Goal: Navigation & Orientation: Find specific page/section

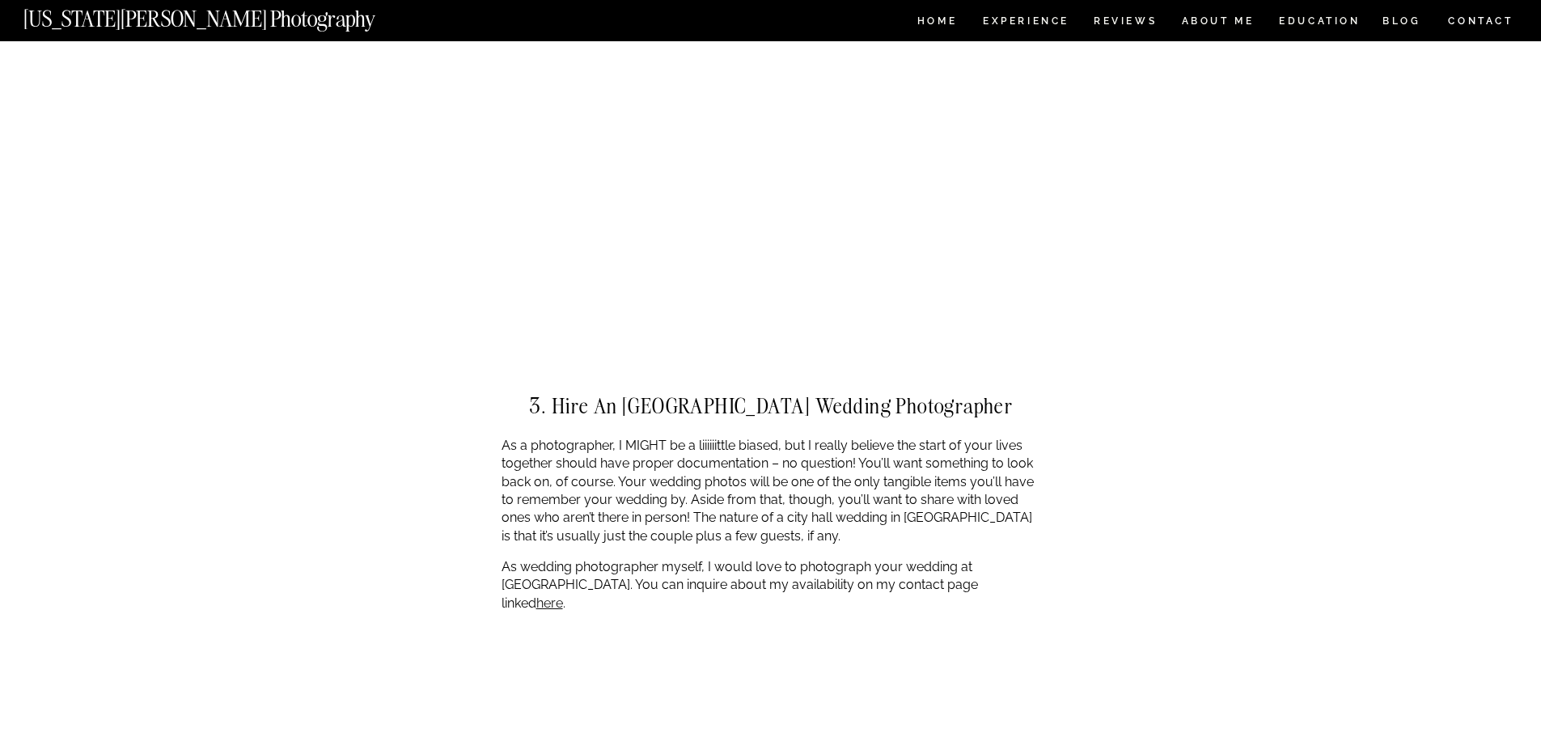
scroll to position [3397, 0]
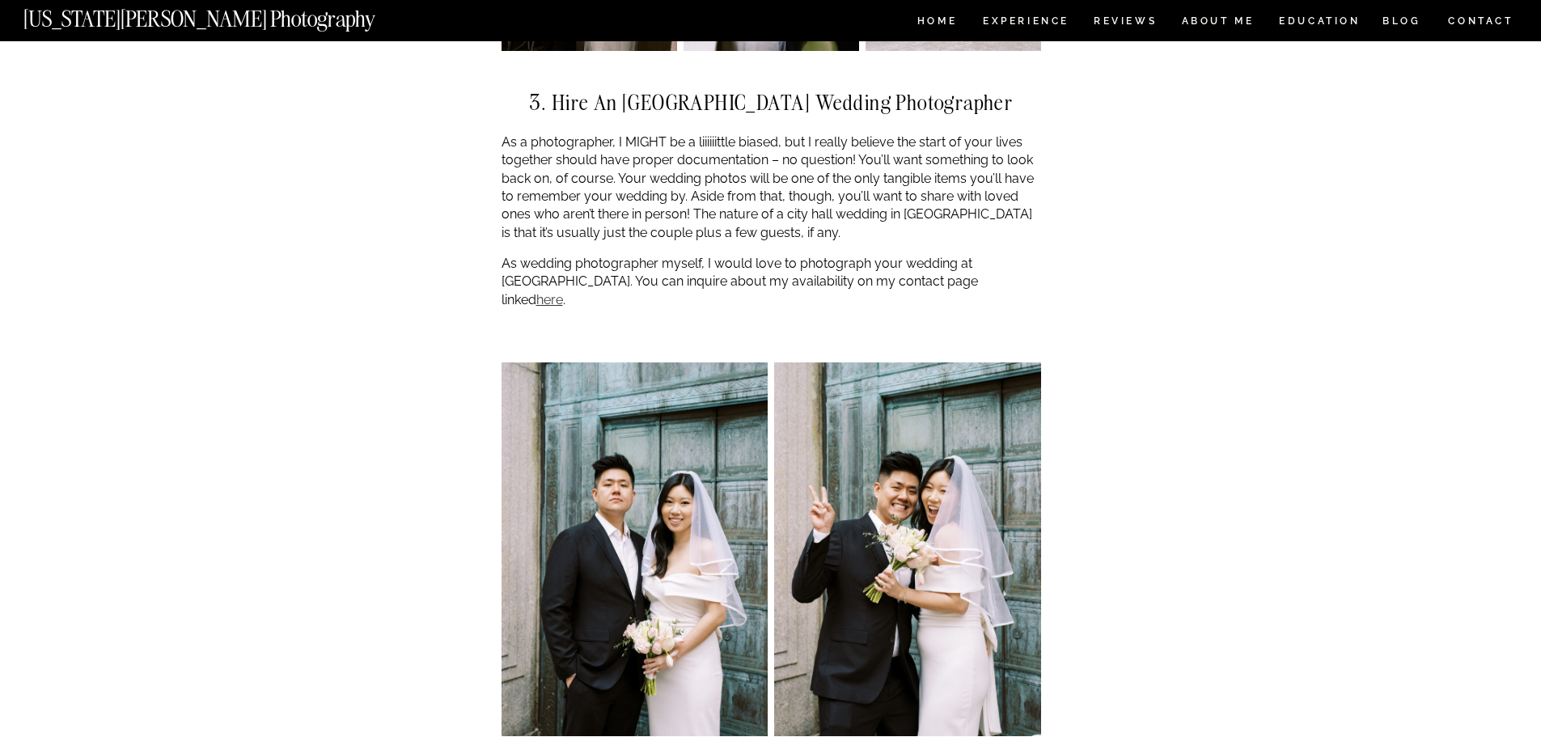
click at [563, 292] on link "here" at bounding box center [549, 299] width 27 height 15
click at [921, 16] on nav "HOME" at bounding box center [937, 23] width 46 height 14
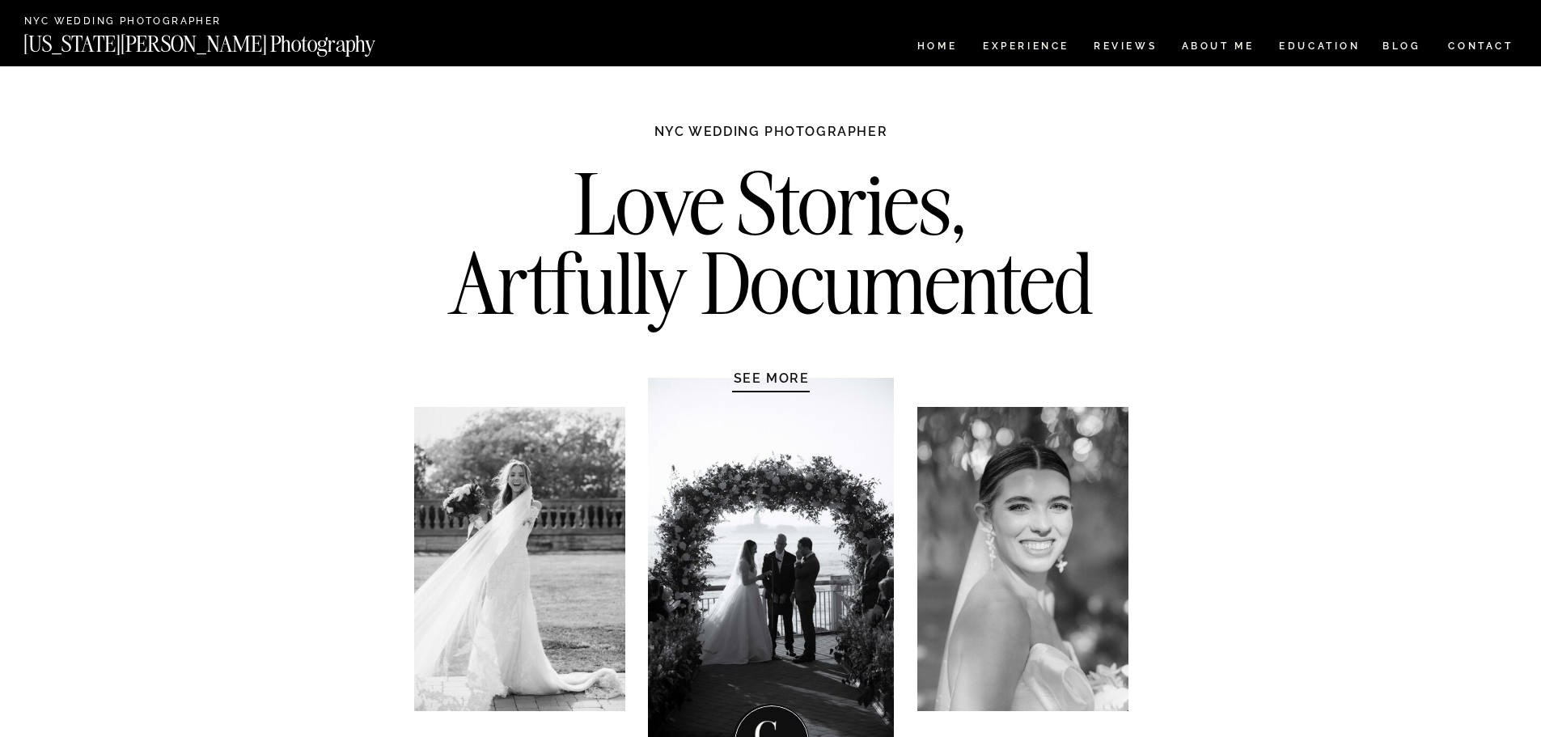
scroll to position [81, 0]
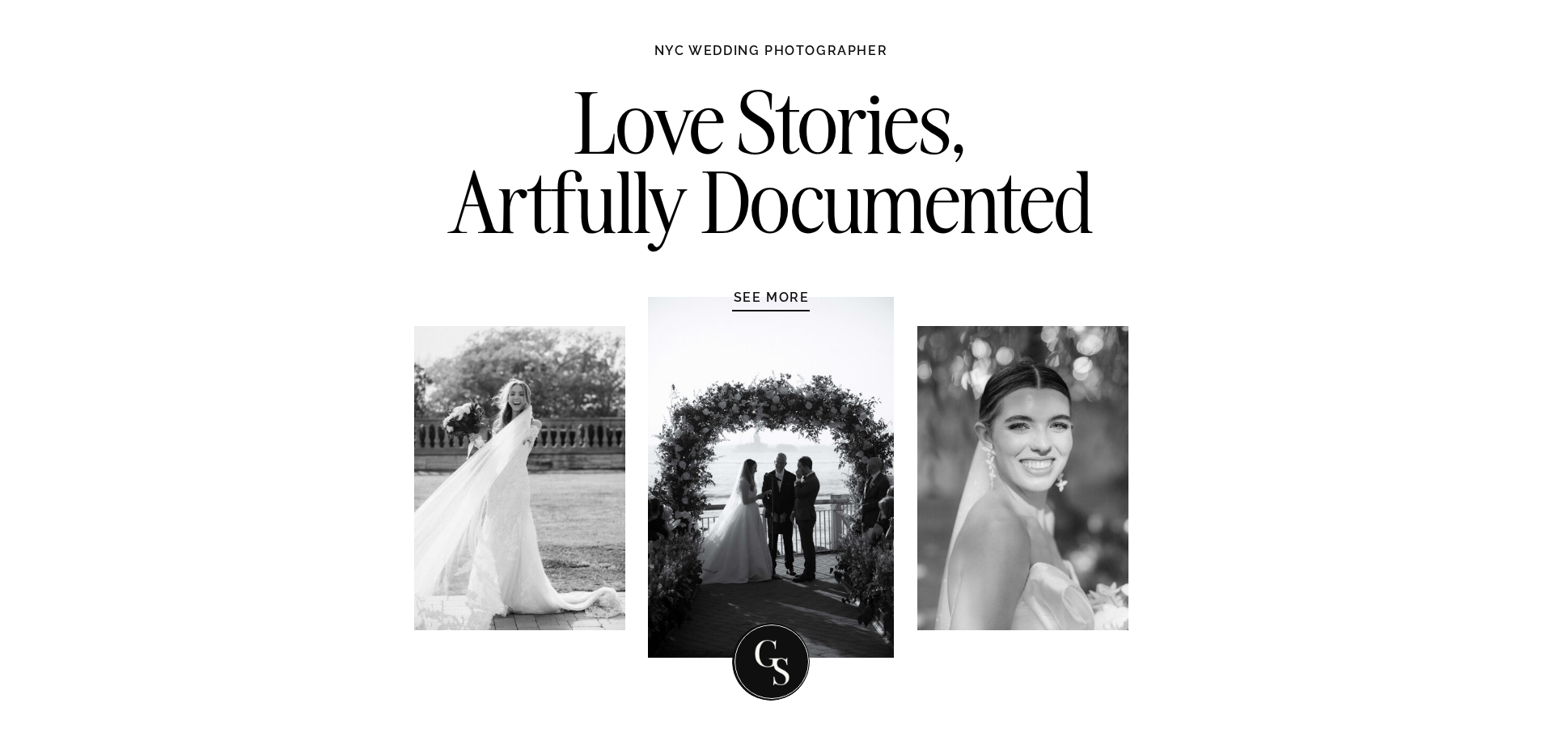
click at [772, 292] on h1 "SEE MORE" at bounding box center [772, 297] width 154 height 16
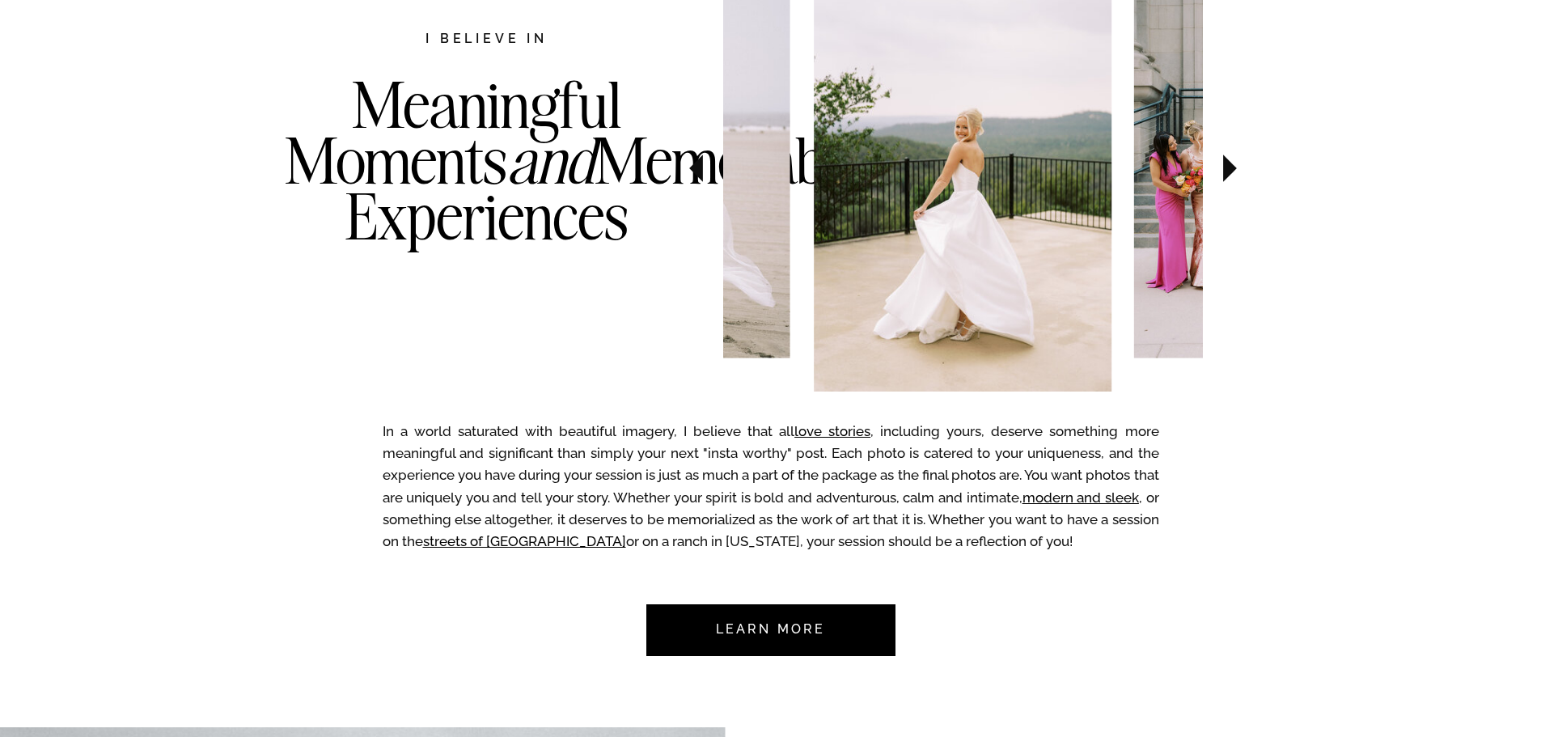
scroll to position [916, 0]
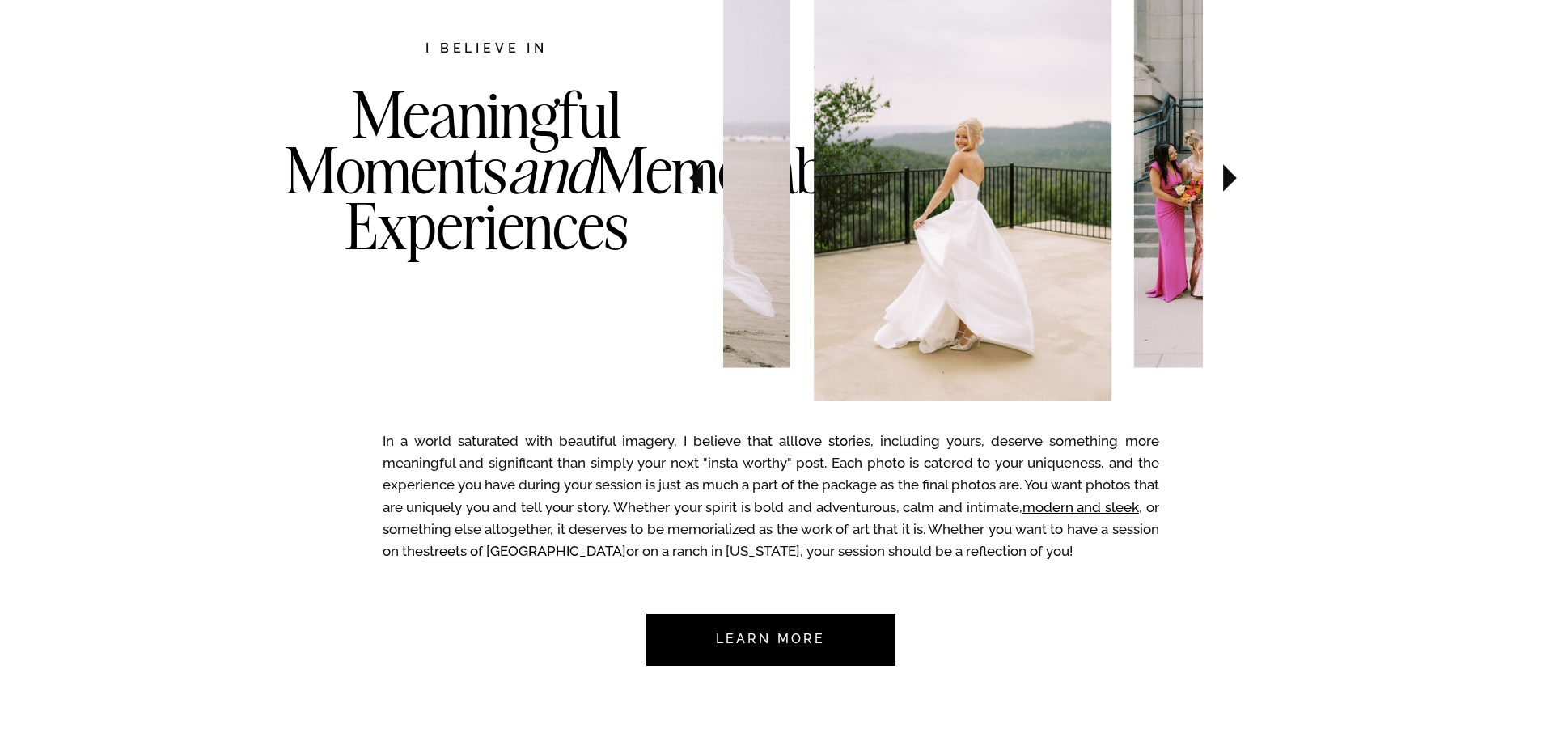
click at [1228, 187] on icon at bounding box center [1230, 178] width 54 height 57
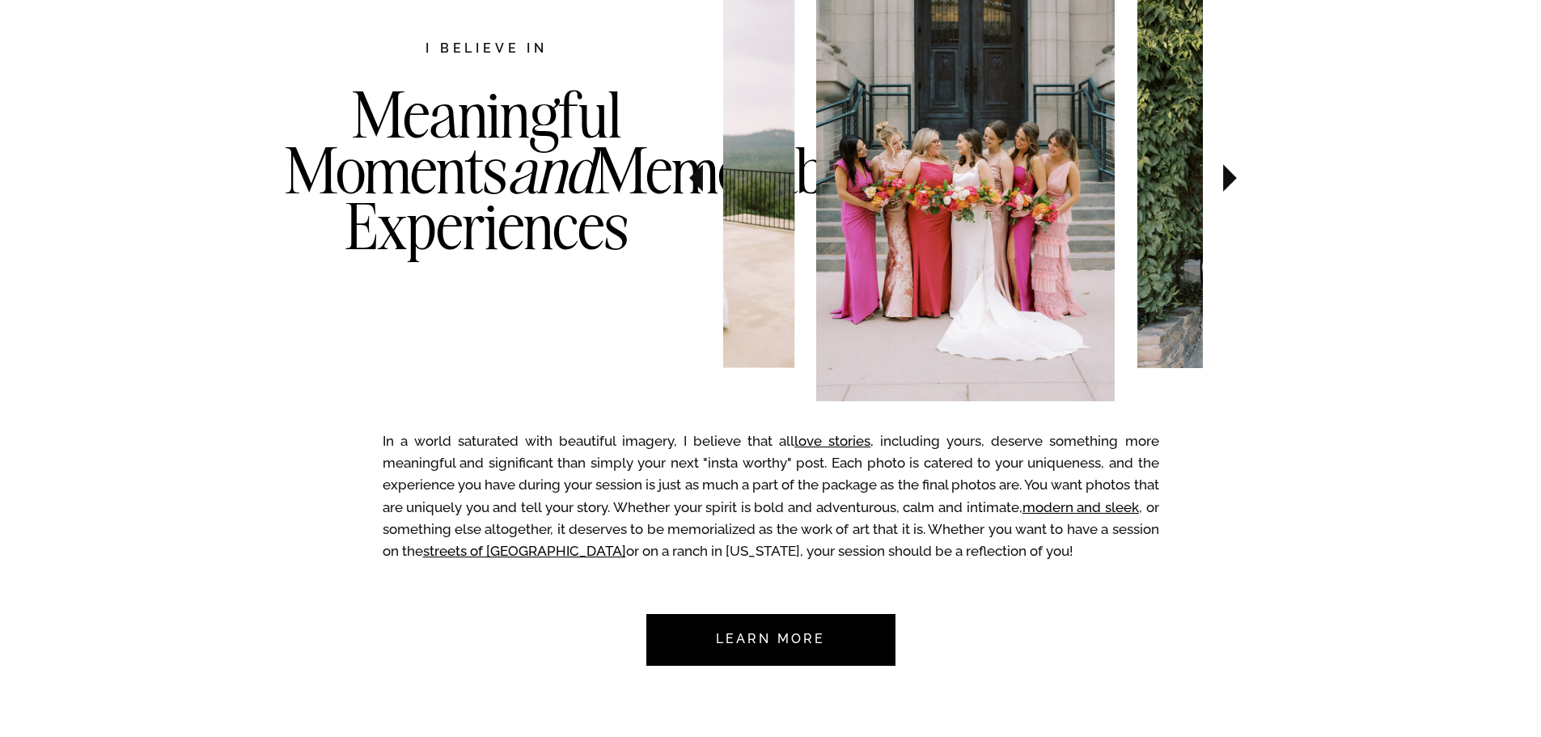
click at [1228, 184] on icon at bounding box center [1230, 177] width 14 height 27
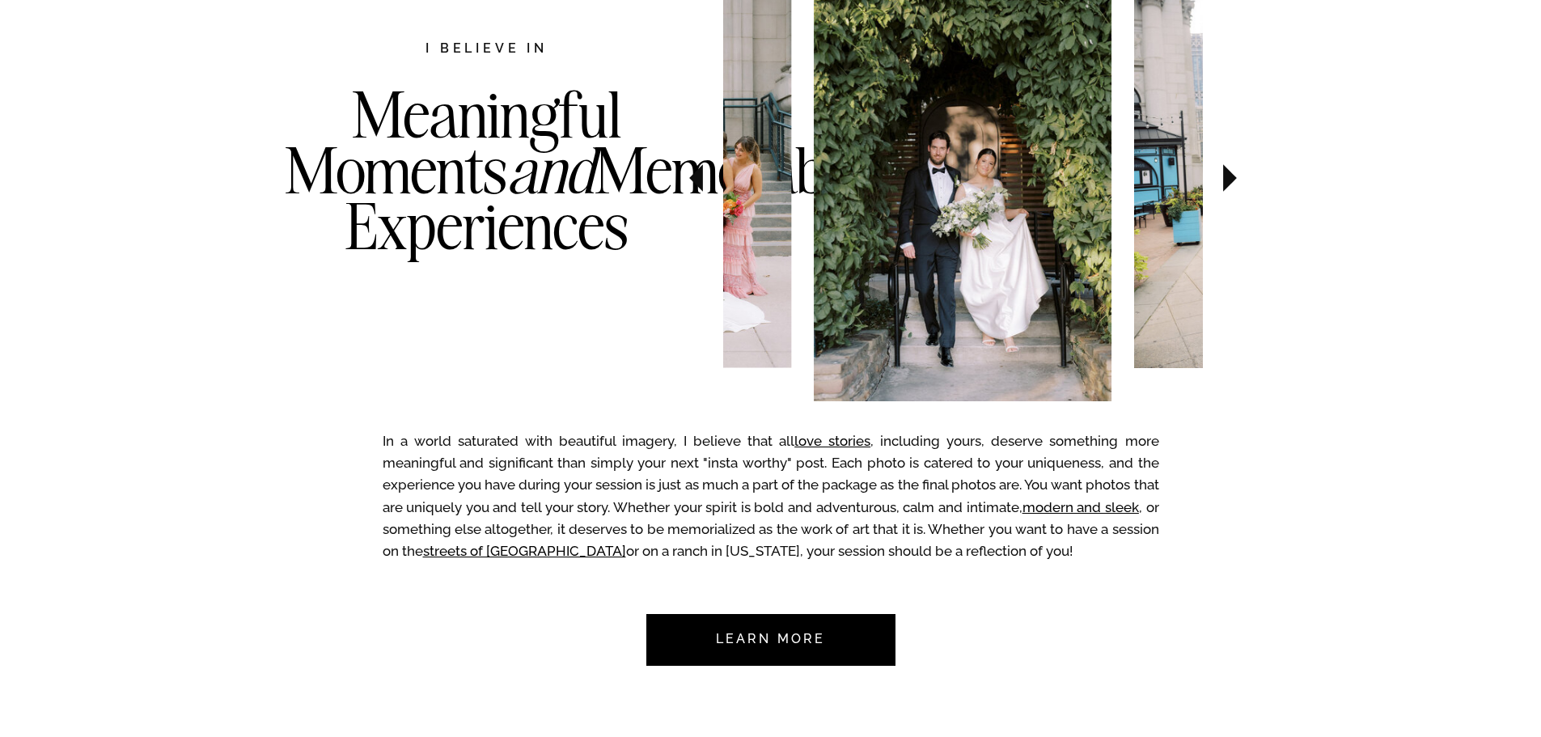
click at [1228, 184] on icon at bounding box center [1230, 177] width 14 height 27
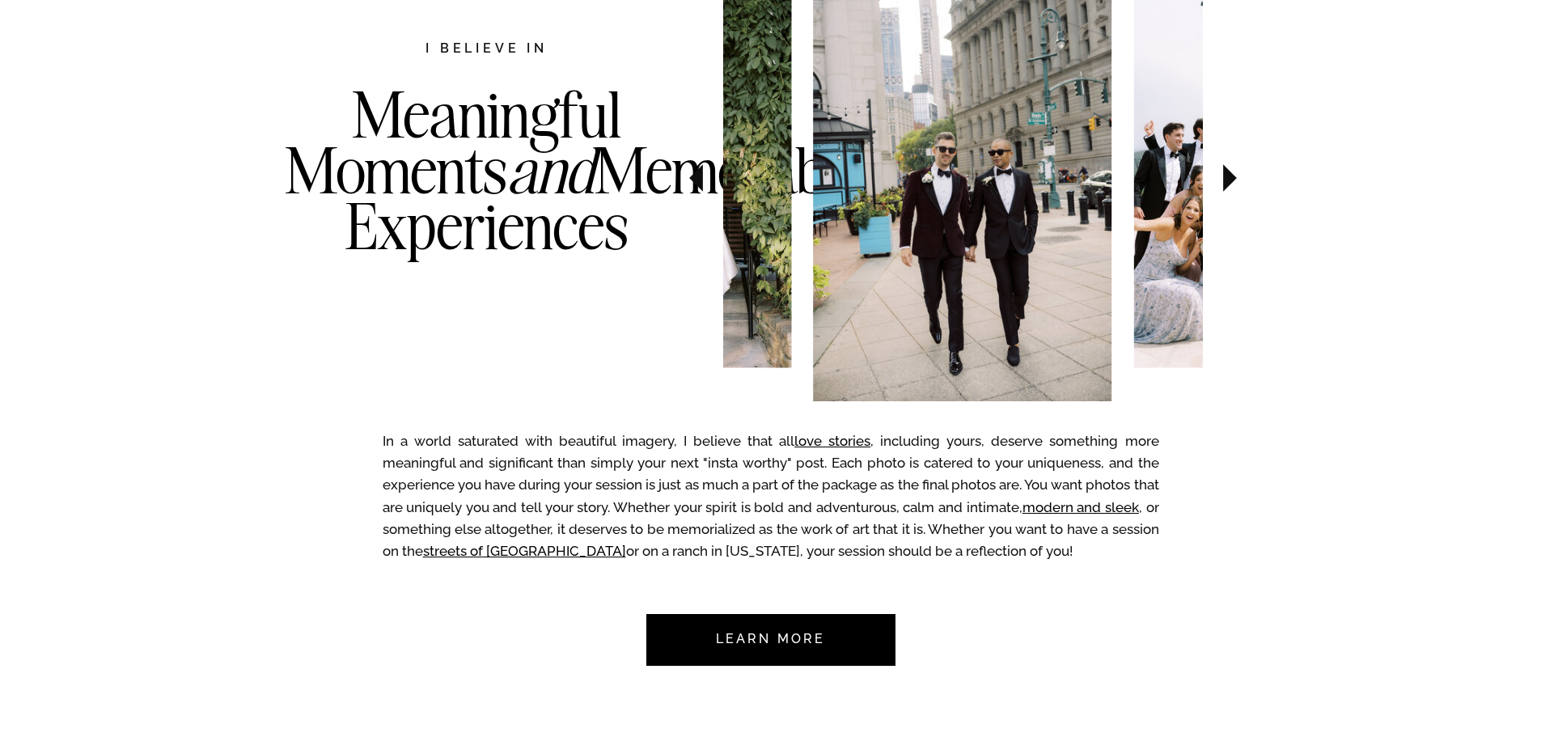
click at [1228, 184] on icon at bounding box center [1230, 177] width 14 height 27
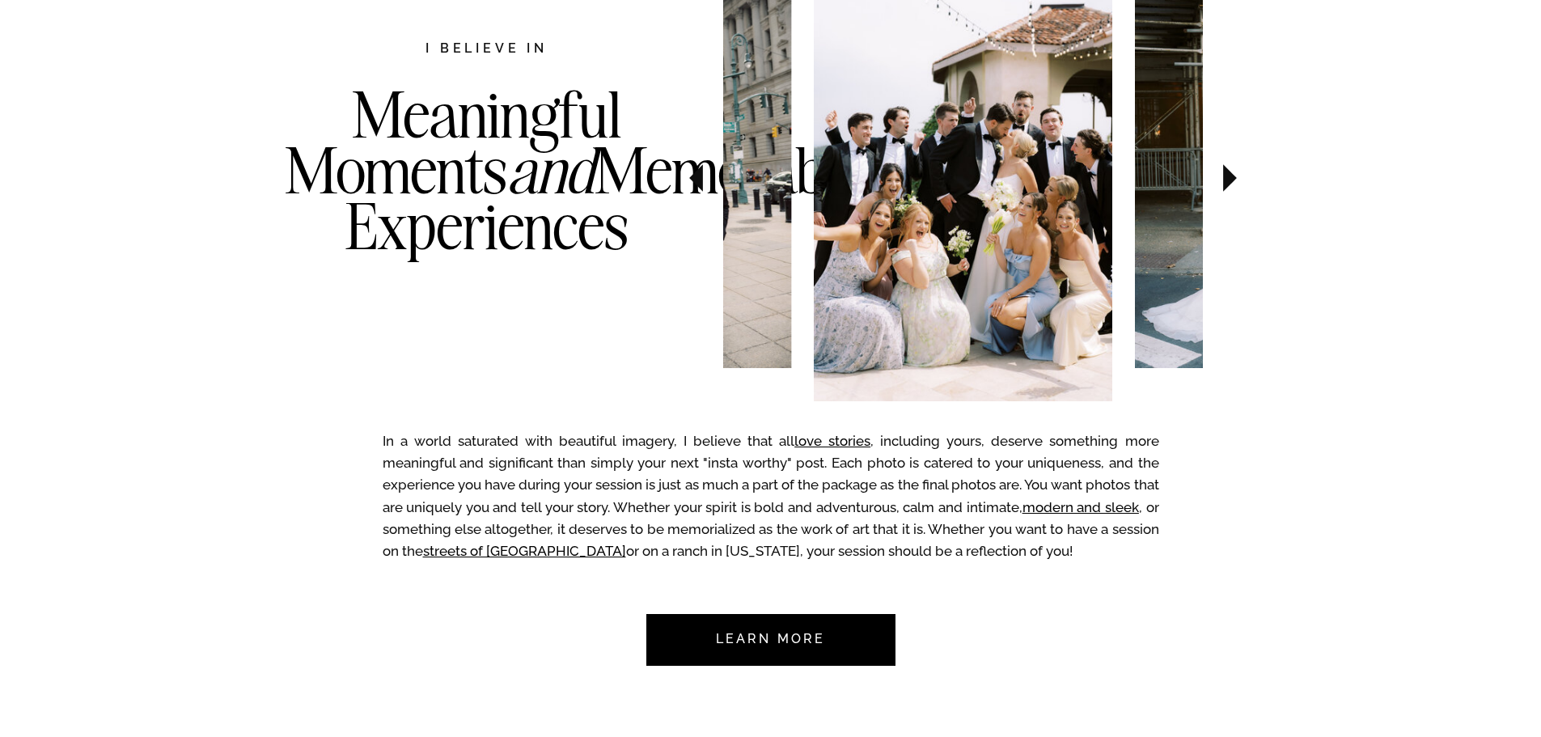
click at [1228, 183] on icon at bounding box center [1230, 177] width 14 height 27
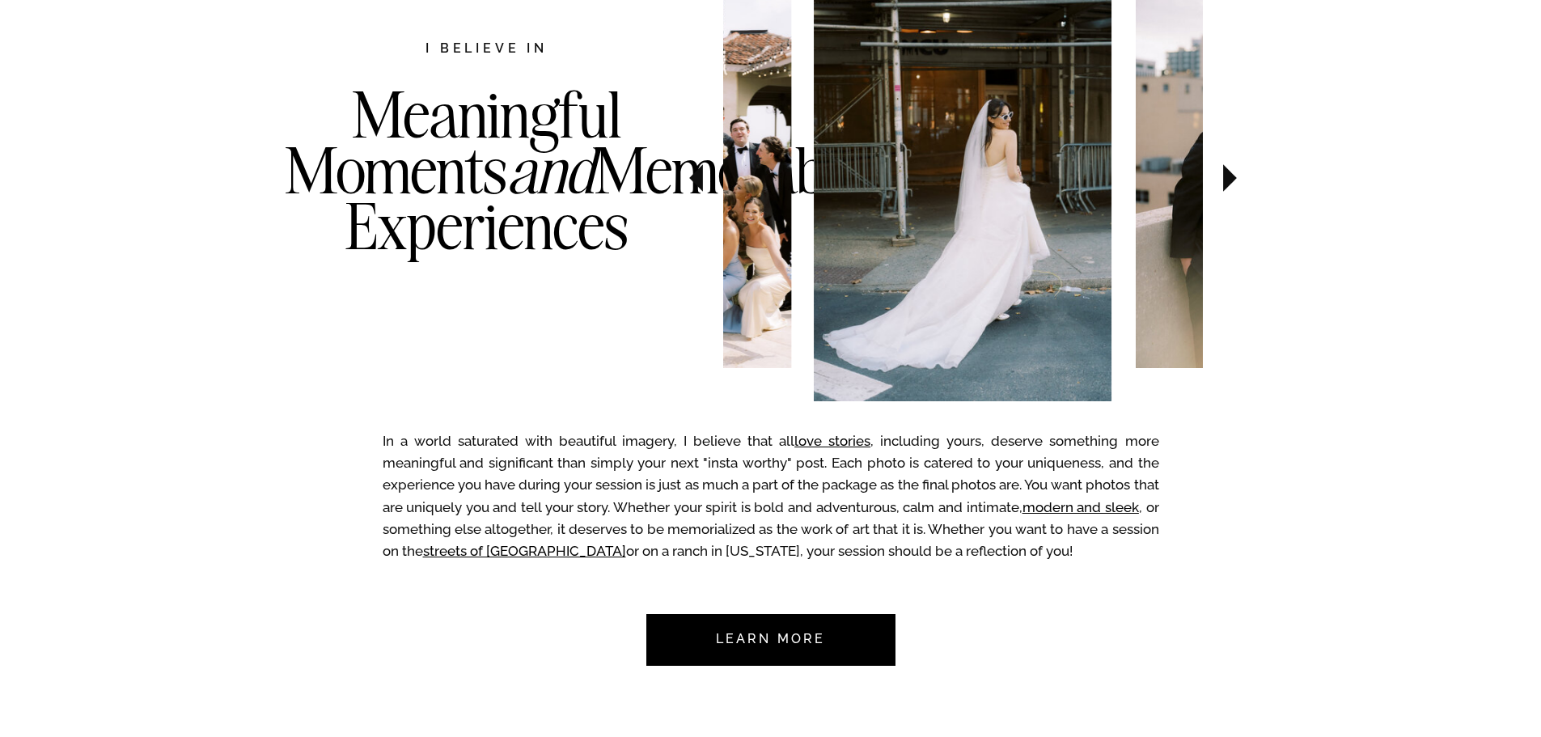
click at [1228, 183] on icon at bounding box center [1230, 177] width 14 height 27
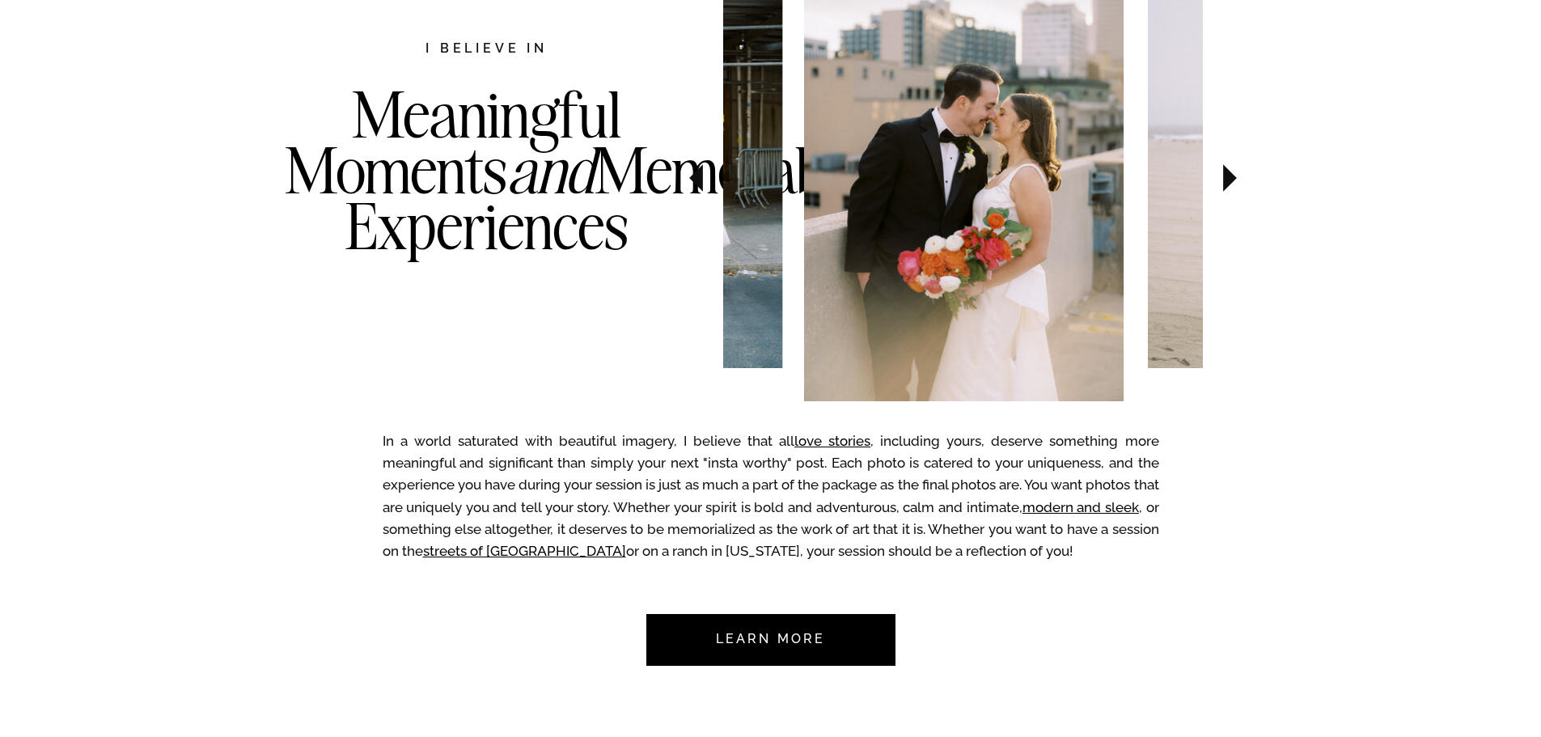
click at [1228, 183] on icon at bounding box center [1230, 177] width 14 height 27
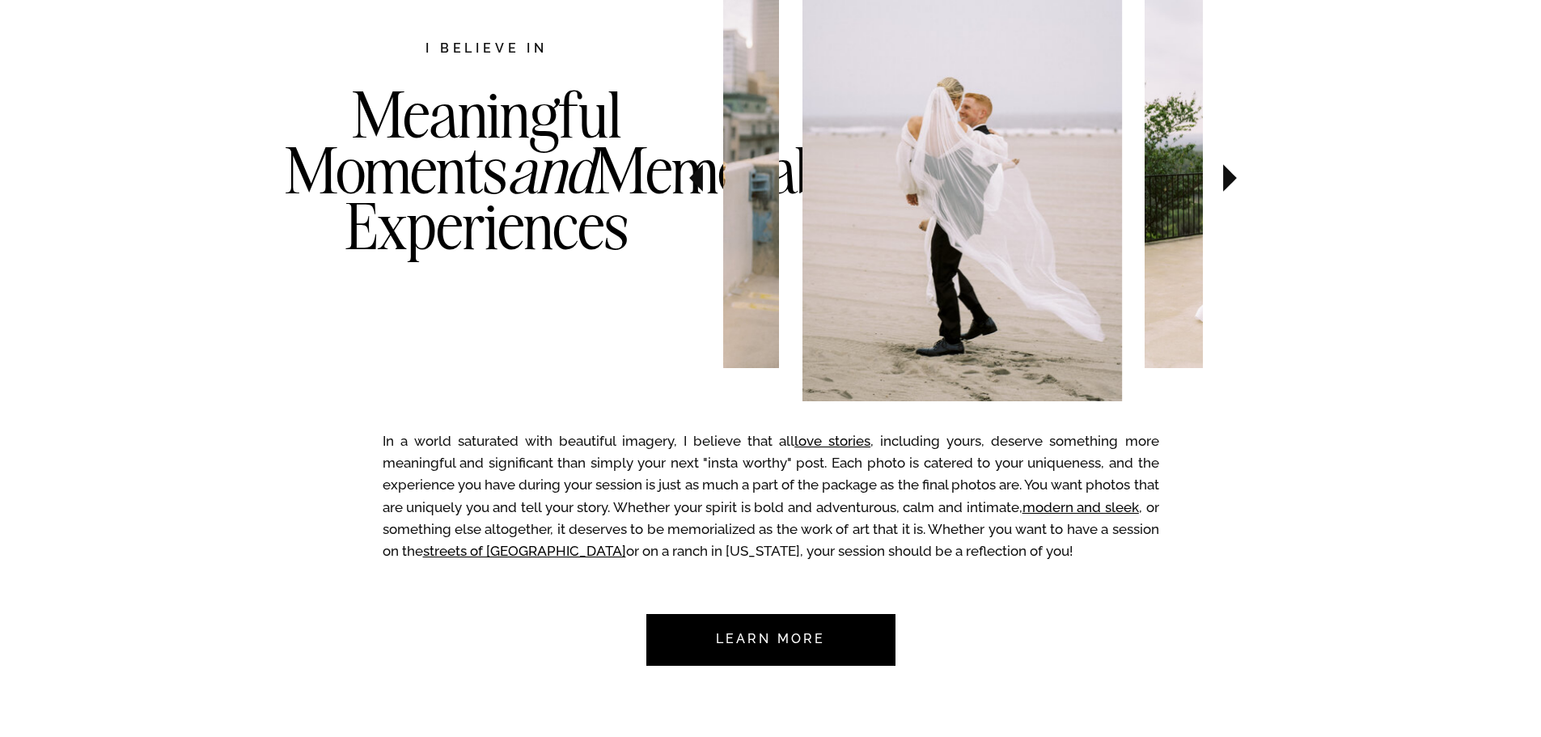
click at [1228, 183] on icon at bounding box center [1230, 177] width 14 height 27
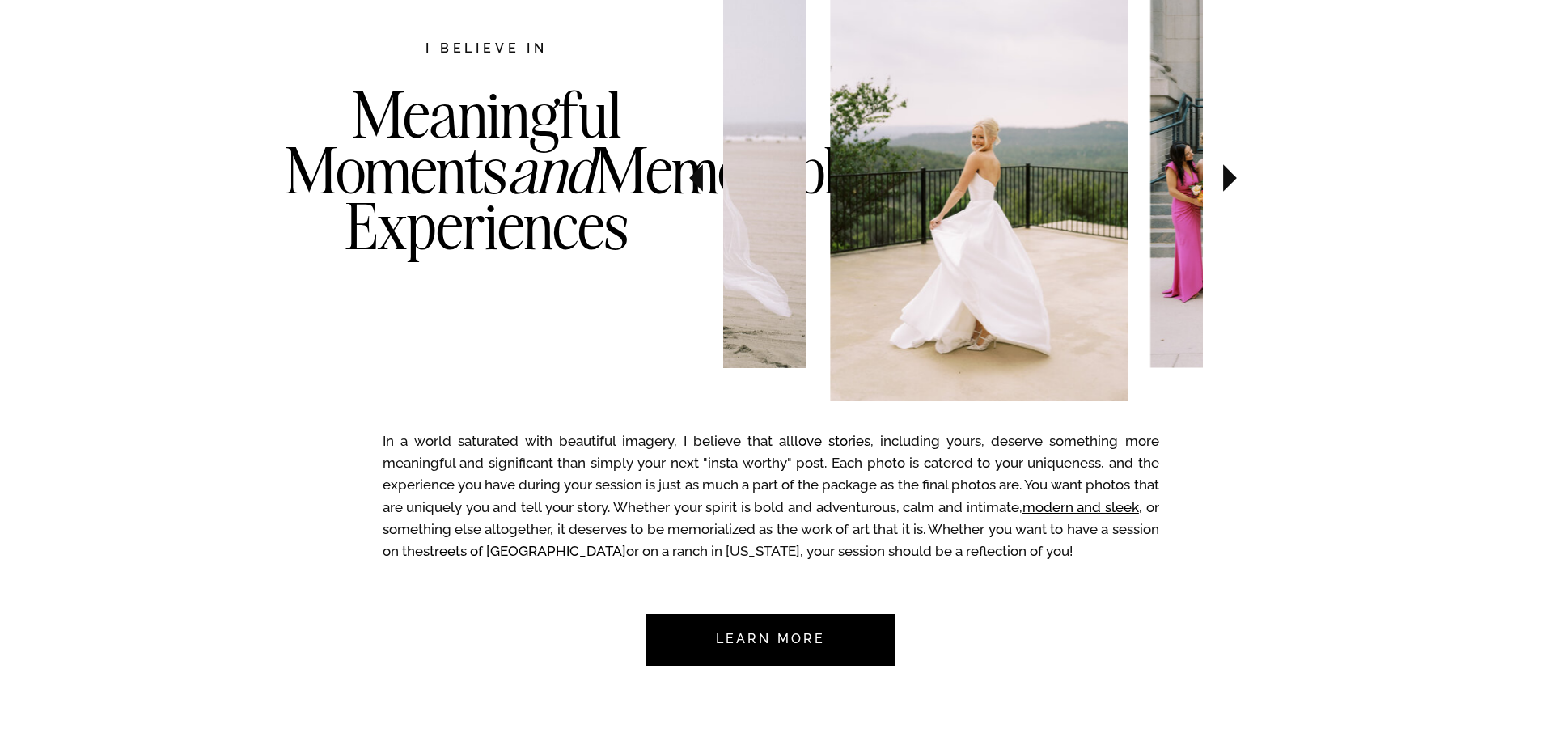
click at [1228, 183] on icon at bounding box center [1230, 177] width 14 height 27
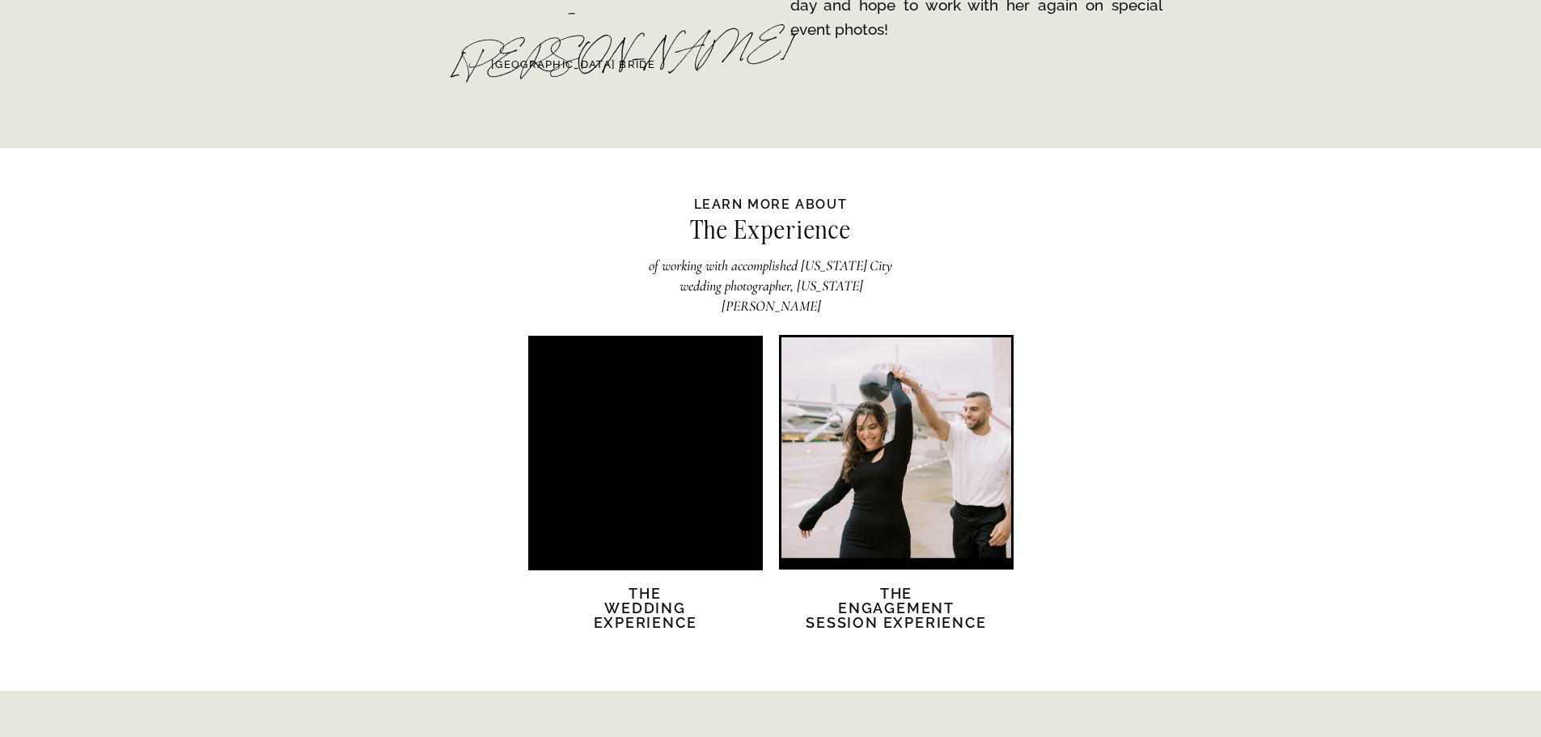
scroll to position [3261, 0]
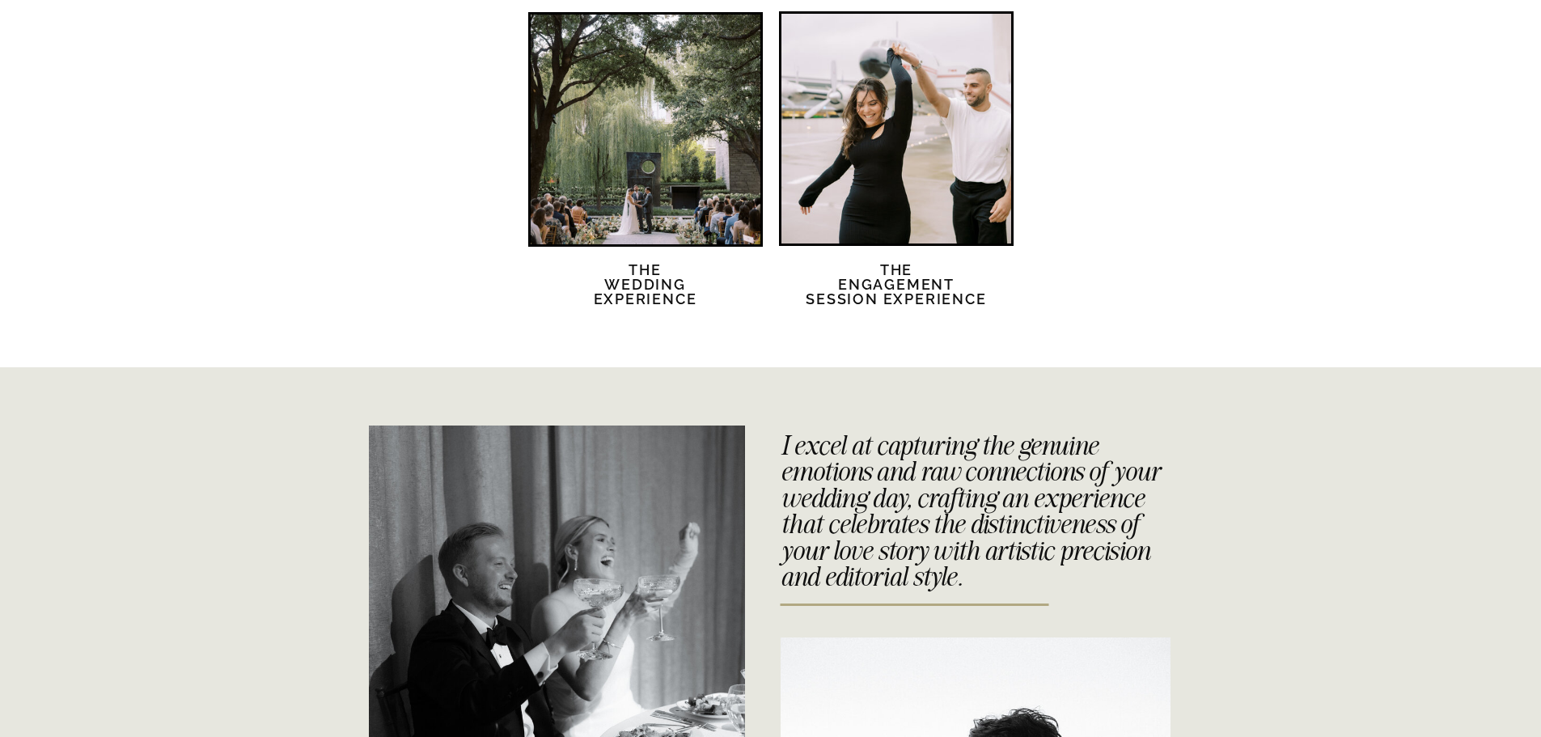
click at [645, 155] on div at bounding box center [646, 130] width 230 height 230
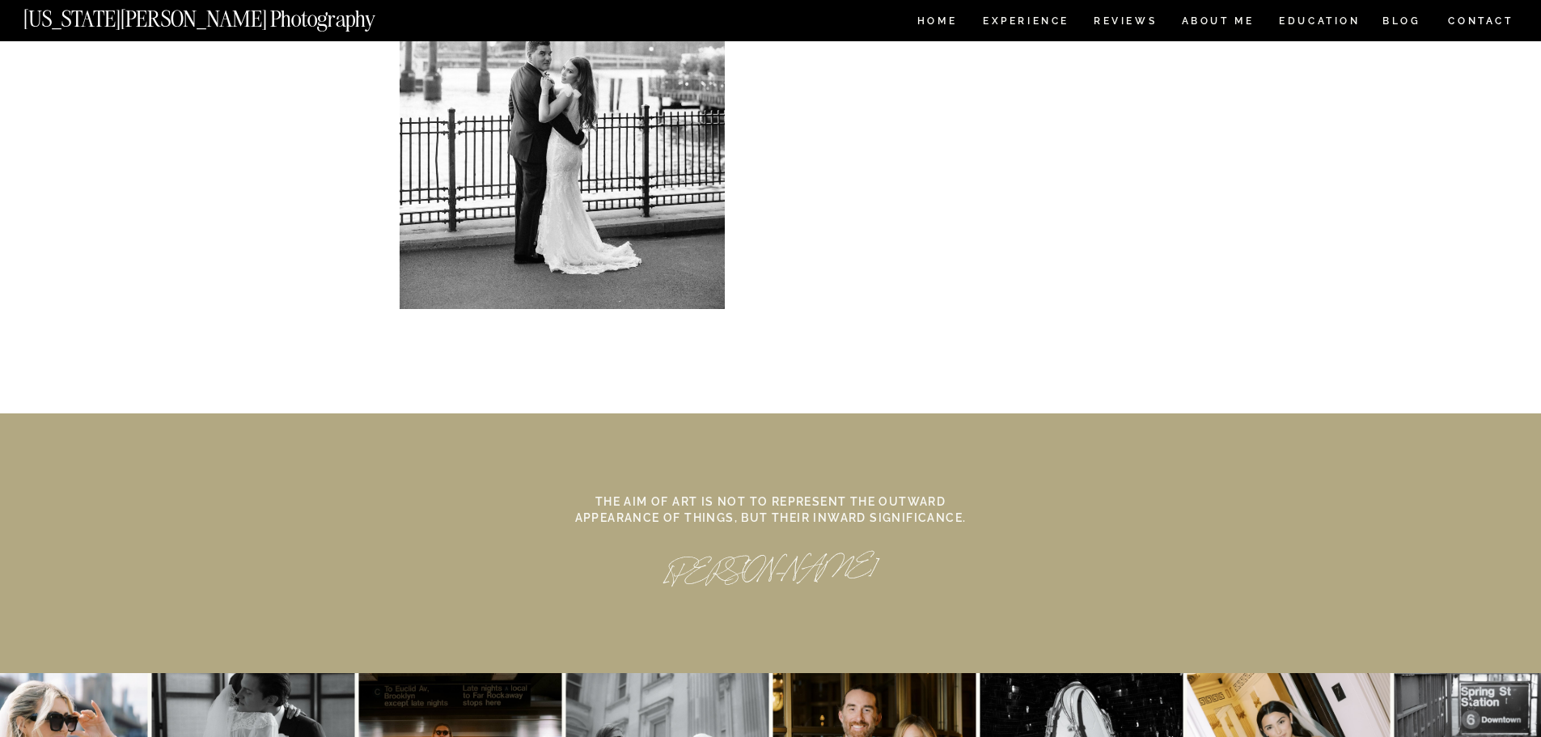
scroll to position [7460, 0]
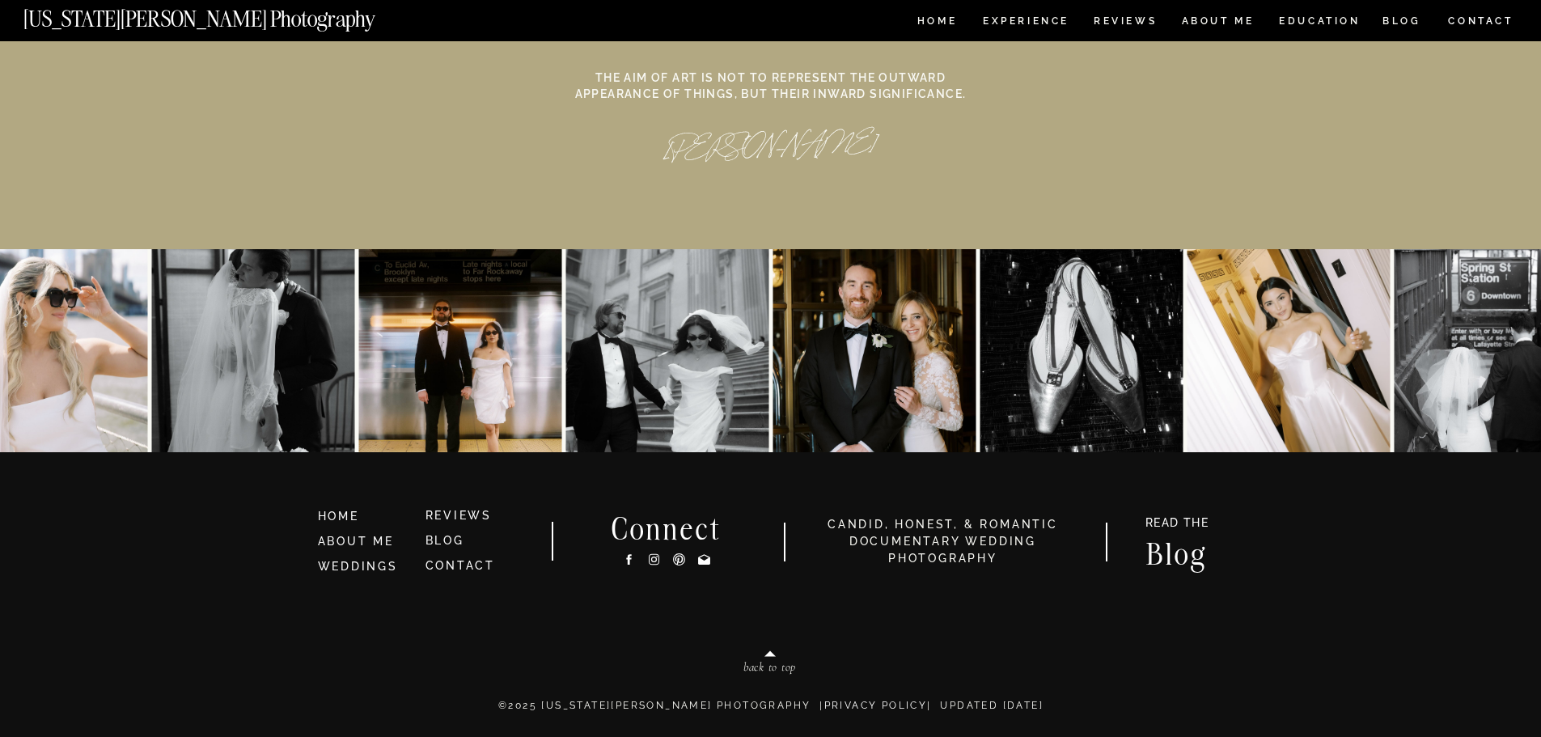
click at [332, 518] on h3 "HOME" at bounding box center [365, 517] width 94 height 18
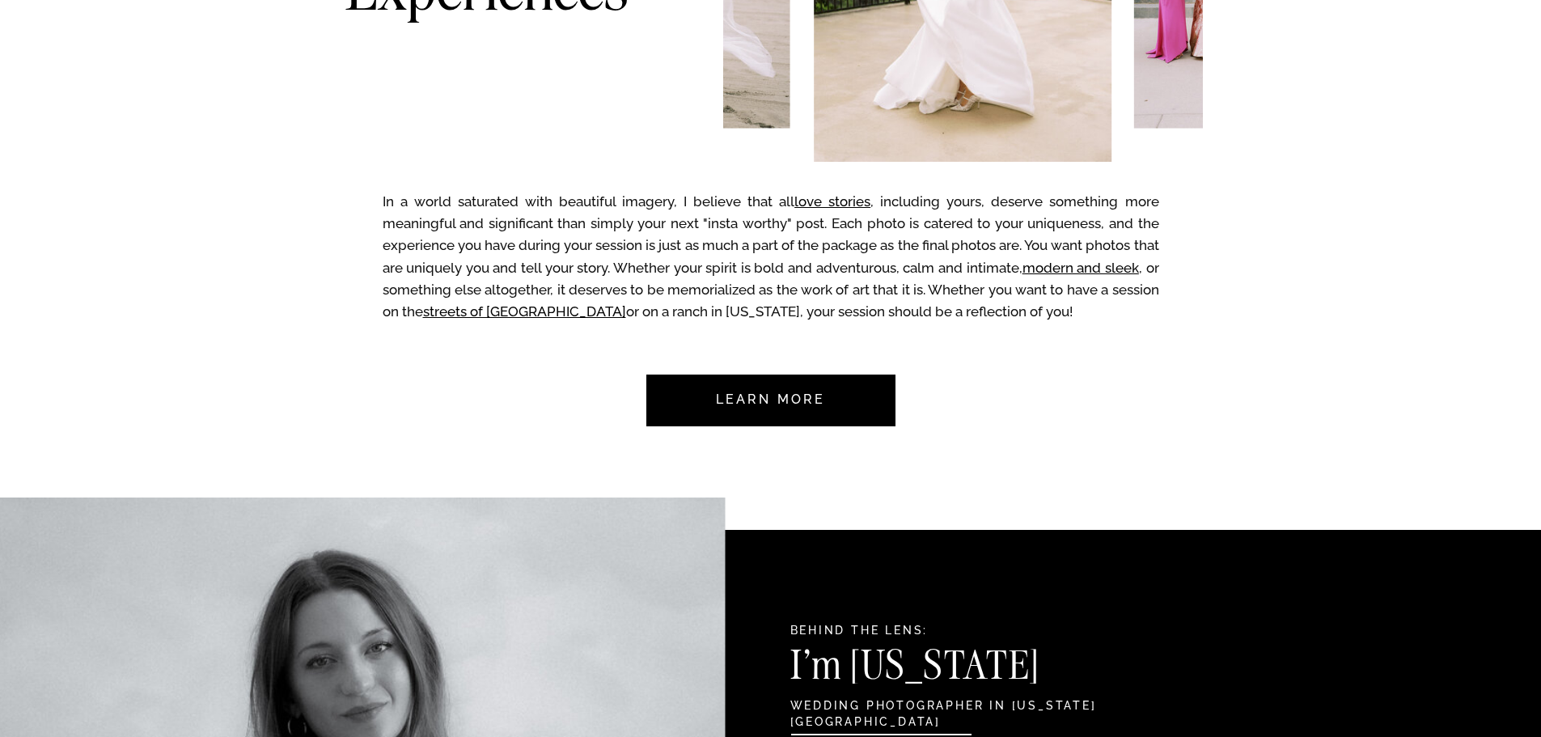
scroll to position [1213, 0]
